Goal: Task Accomplishment & Management: Manage account settings

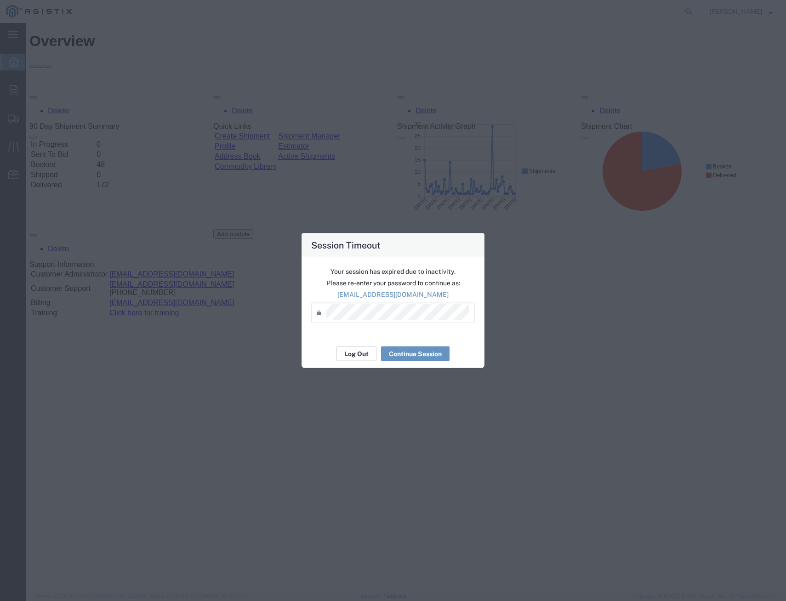
click at [362, 355] on button "Log Out" at bounding box center [357, 353] width 40 height 15
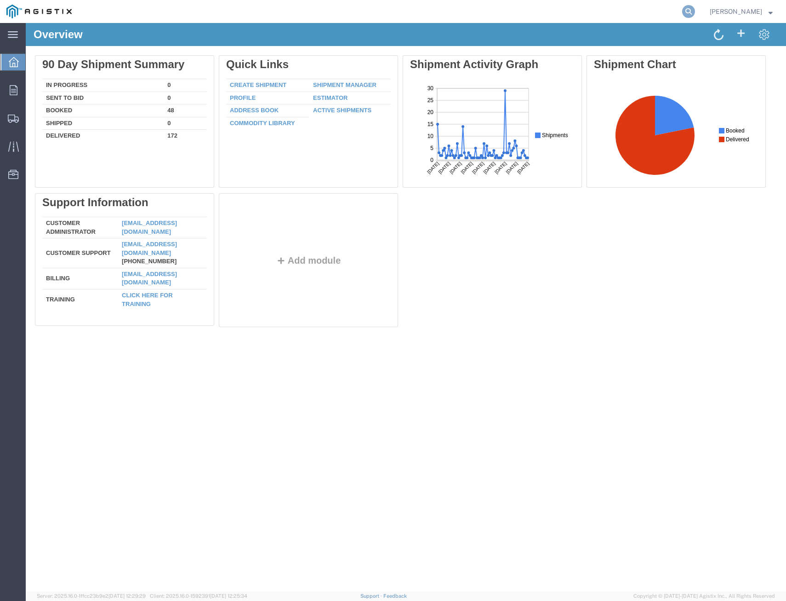
click at [684, 14] on icon at bounding box center [688, 11] width 13 height 13
click at [578, 11] on input "search" at bounding box center [543, 11] width 280 height 22
type input "56457721"
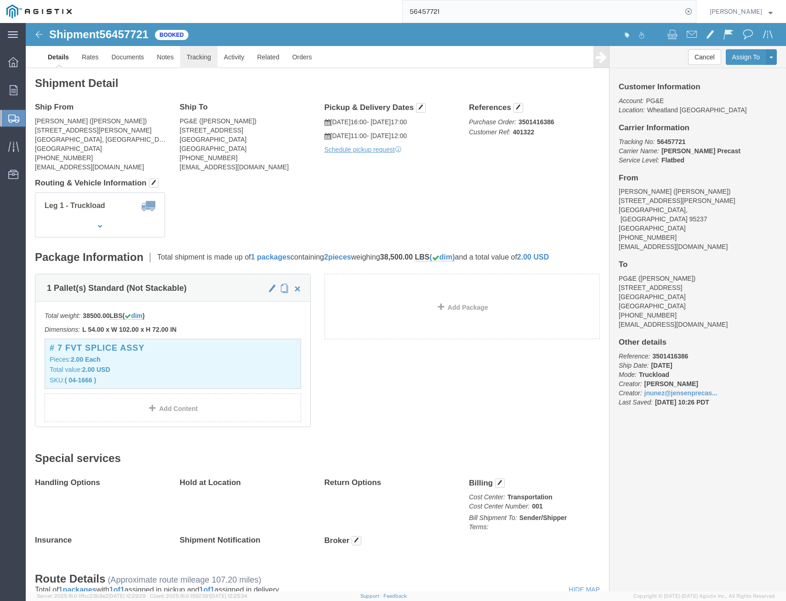
click link "Tracking"
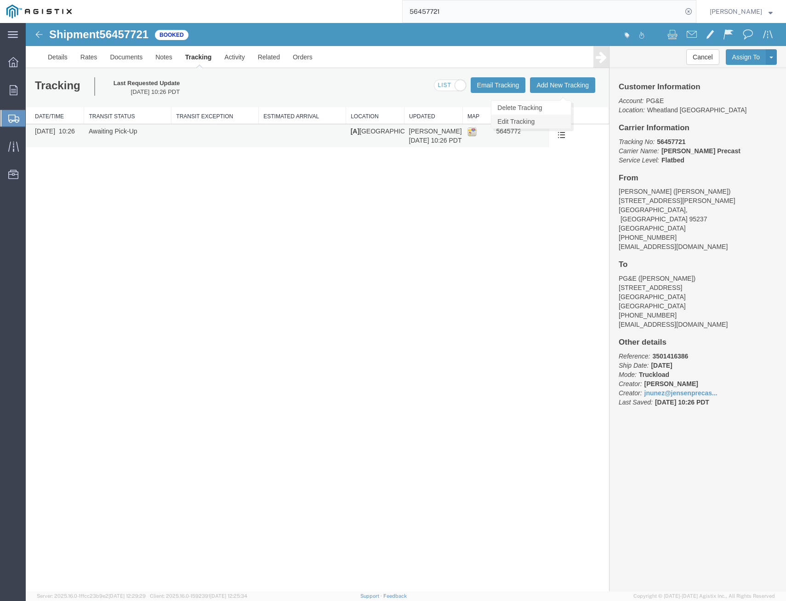
click at [533, 118] on link "Edit Tracking" at bounding box center [532, 122] width 80 height 14
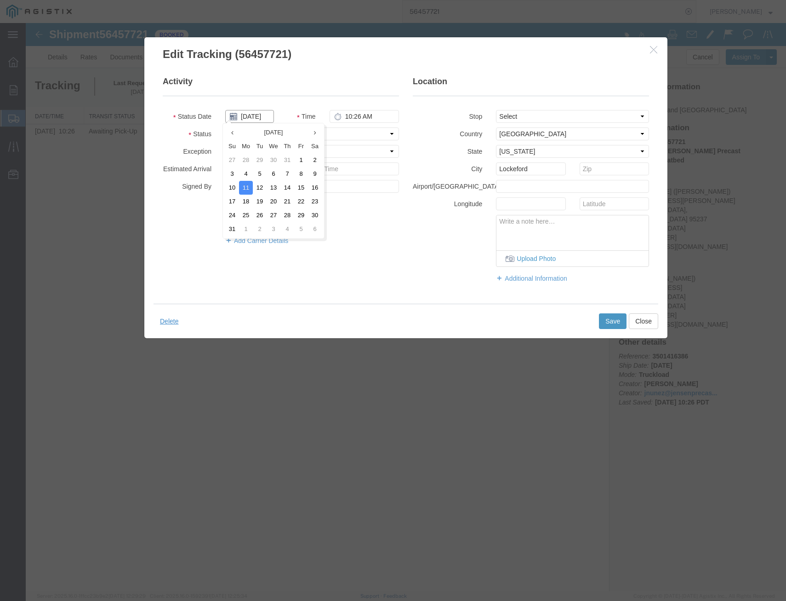
click at [259, 116] on input "08/11/2025" at bounding box center [249, 116] width 49 height 13
click at [263, 189] on td "12" at bounding box center [260, 188] width 14 height 14
type input "08/12/2025"
click at [296, 143] on fieldset "Activity Status Date 08/12/2025 Time 10:26 AM Status Select Arrival Notice Avai…" at bounding box center [281, 165] width 236 height 178
click at [296, 137] on select "Select Arrival Notice Available Arrival Notice Imported Arrive at Delivery Loca…" at bounding box center [312, 133] width 174 height 13
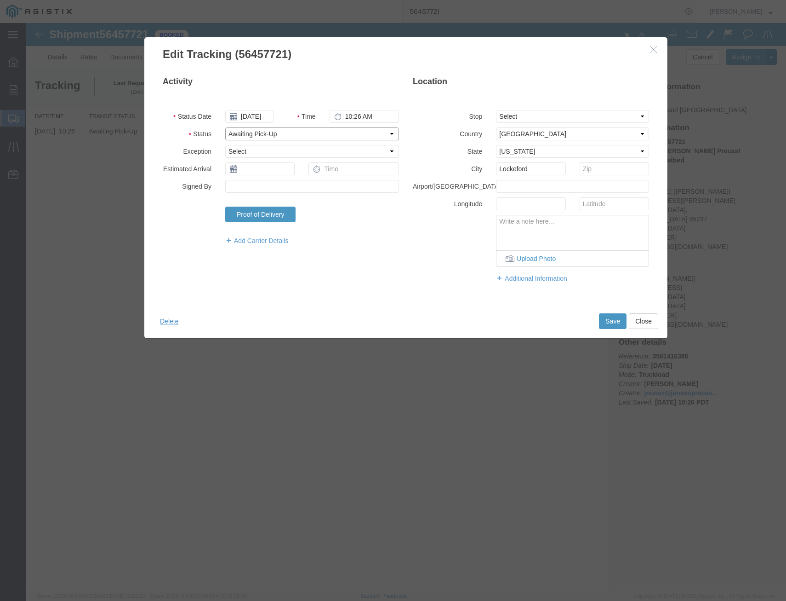
select select "DELIVRED"
click at [225, 127] on select "Select Arrival Notice Available Arrival Notice Imported Arrive at Delivery Loca…" at bounding box center [312, 133] width 174 height 13
click at [614, 320] on button "Save" at bounding box center [613, 321] width 28 height 16
